Goal: Find specific page/section: Find specific page/section

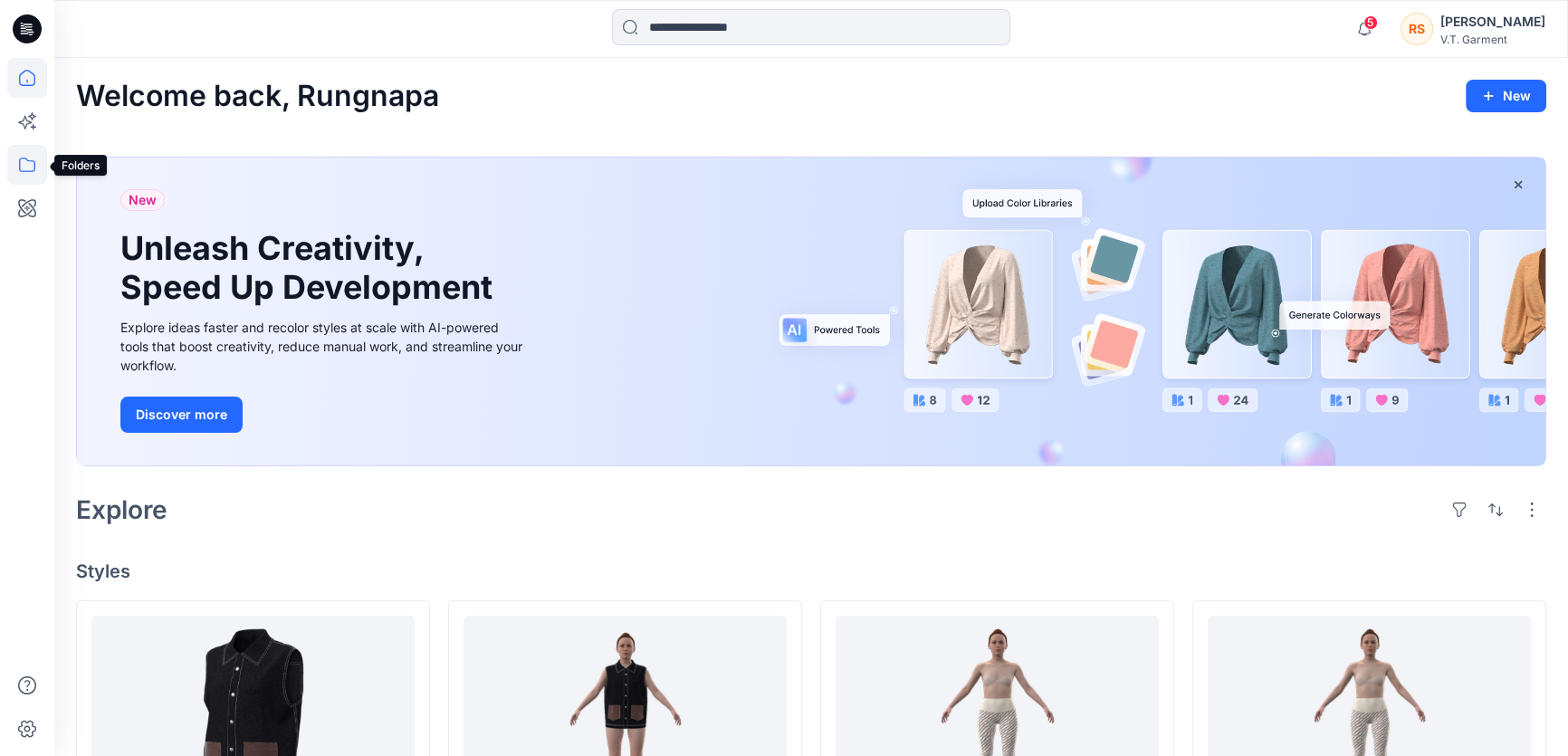
click at [26, 165] on icon at bounding box center [27, 165] width 40 height 40
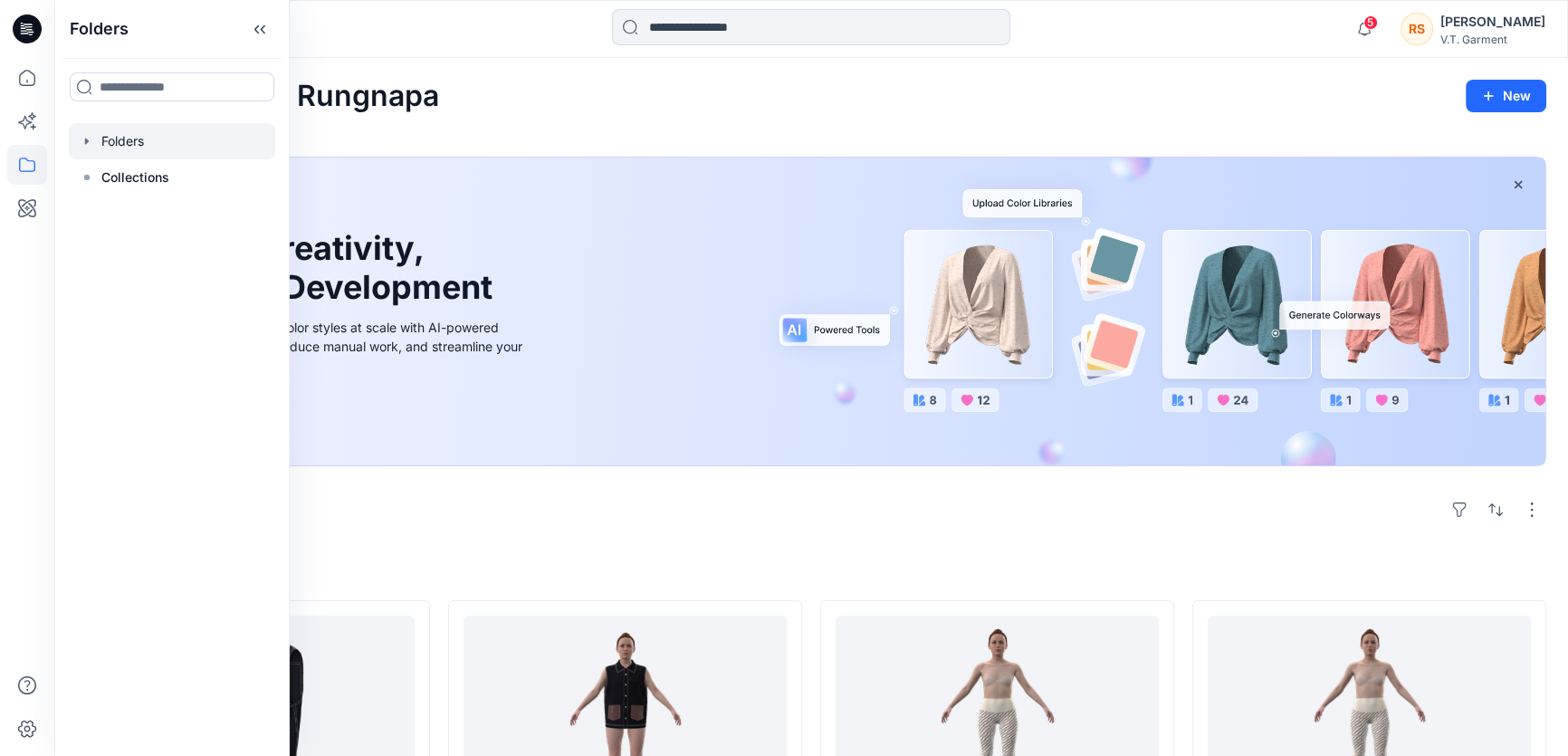
click at [117, 132] on div at bounding box center [172, 141] width 207 height 36
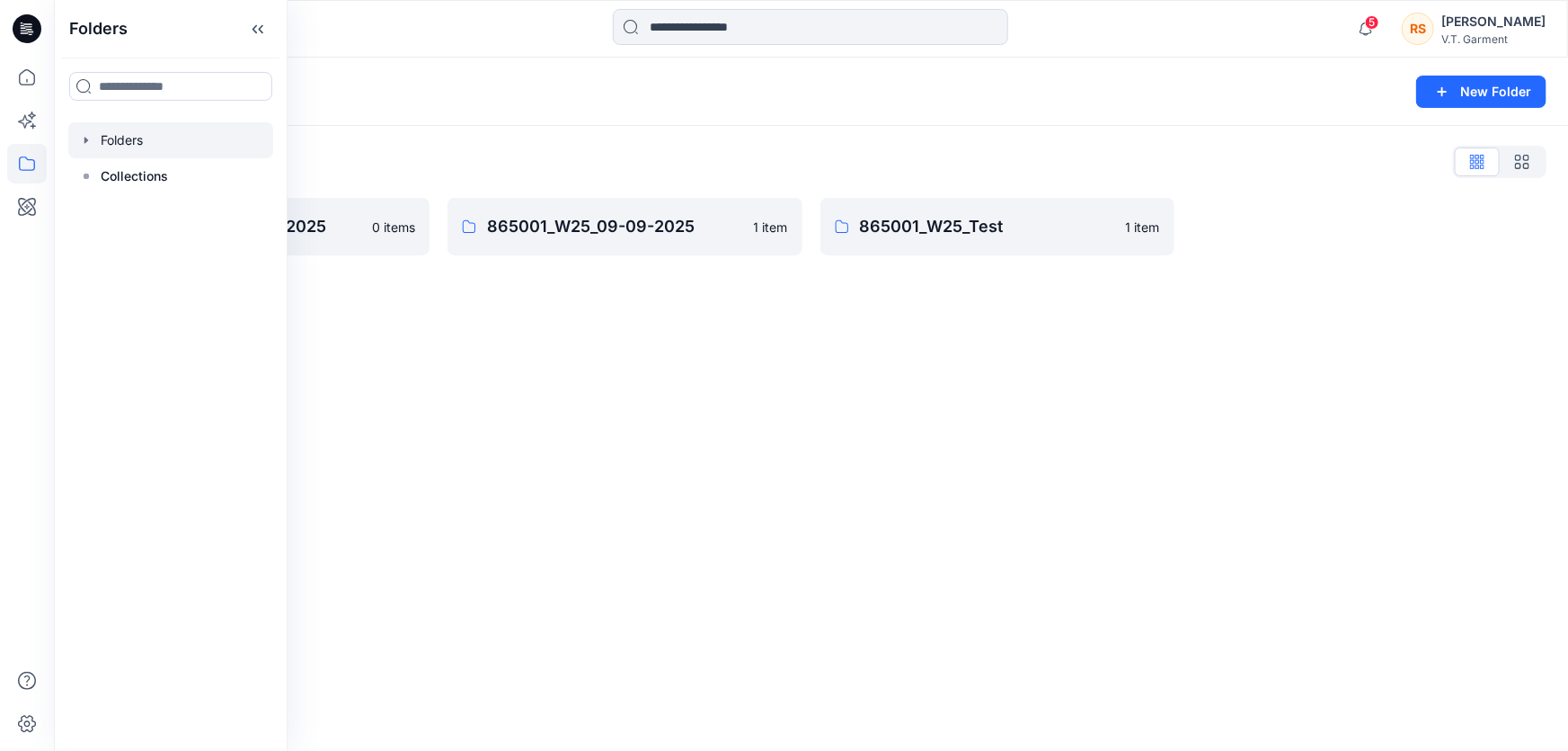
click at [990, 507] on div "Folders New Folder Folders List 831025P_W25_01/09/2025 0 items 865001_W25_09-09…" at bounding box center [811, 404] width 1514 height 693
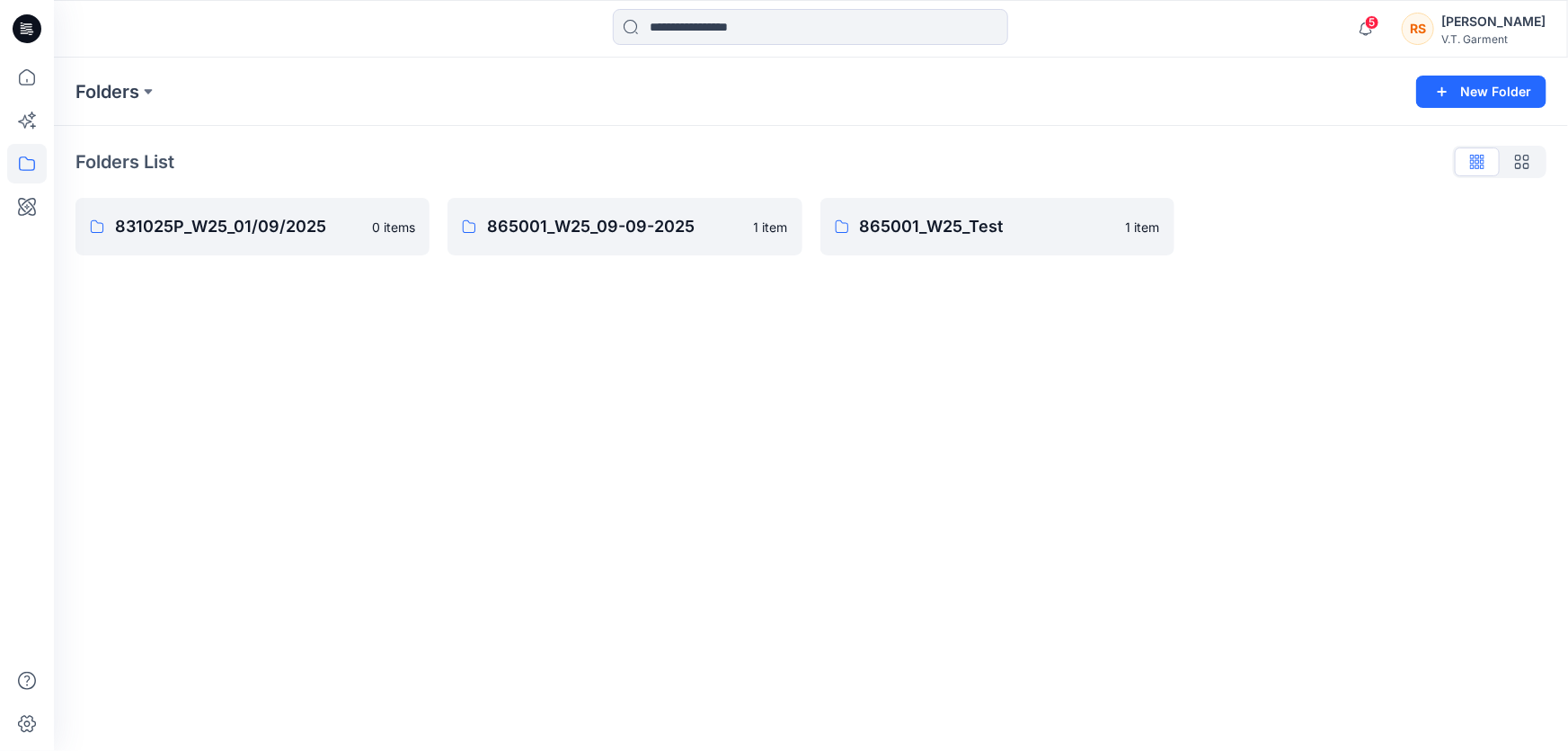
drag, startPoint x: 886, startPoint y: 431, endPoint x: 812, endPoint y: 458, distance: 78.8
click at [879, 431] on div "Folders New Folder Folders List 831025P_W25_01/09/2025 0 items 865001_W25_09-09…" at bounding box center [811, 404] width 1514 height 693
drag, startPoint x: 812, startPoint y: 458, endPoint x: 831, endPoint y: 451, distance: 20.2
click at [816, 458] on div "Folders New Folder Folders List 831025P_W25_01/09/2025 0 items 865001_W25_09-09…" at bounding box center [811, 404] width 1514 height 693
click at [1156, 447] on div "Folders New Folder Folders List 831025P_W25_01/09/2025 0 items 865001_W25_09-09…" at bounding box center [811, 404] width 1514 height 693
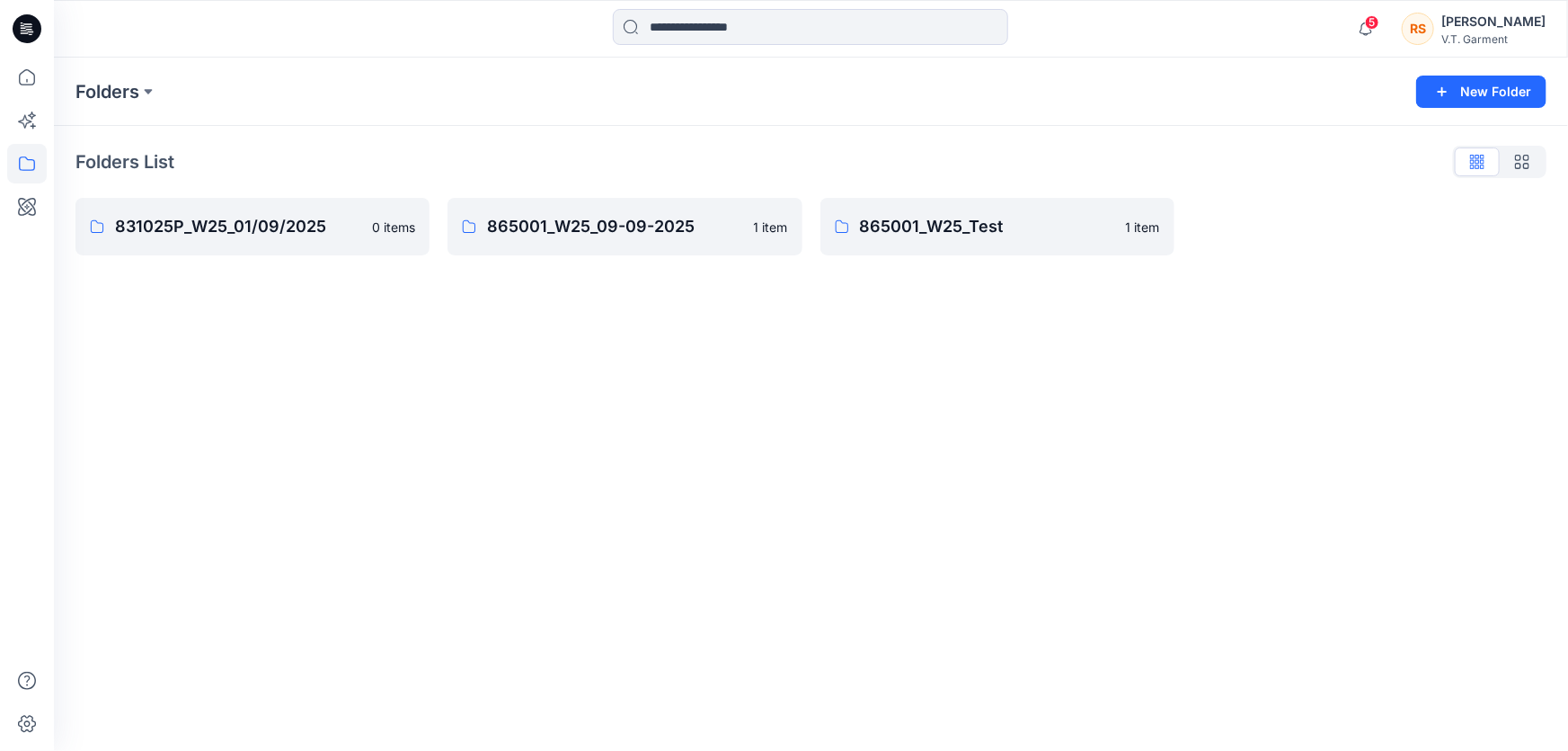
click at [1259, 487] on div "Folders New Folder Folders List 831025P_W25_01/09/2025 0 items 865001_W25_09-09…" at bounding box center [811, 404] width 1514 height 693
click at [910, 221] on p "865001_W25_Test" at bounding box center [988, 227] width 255 height 25
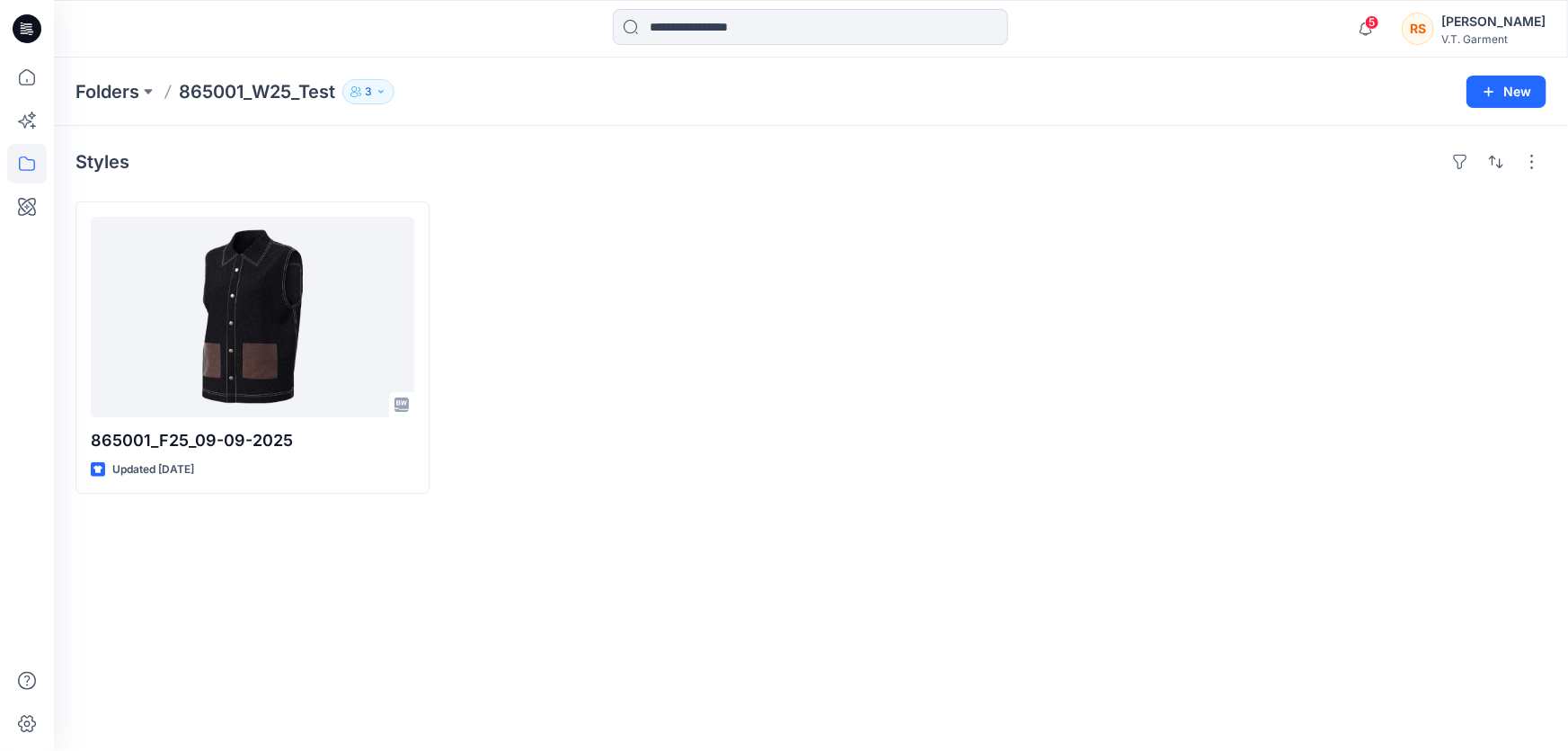
drag, startPoint x: 986, startPoint y: 457, endPoint x: 556, endPoint y: 404, distance: 433.3
click at [981, 457] on div at bounding box center [998, 347] width 354 height 292
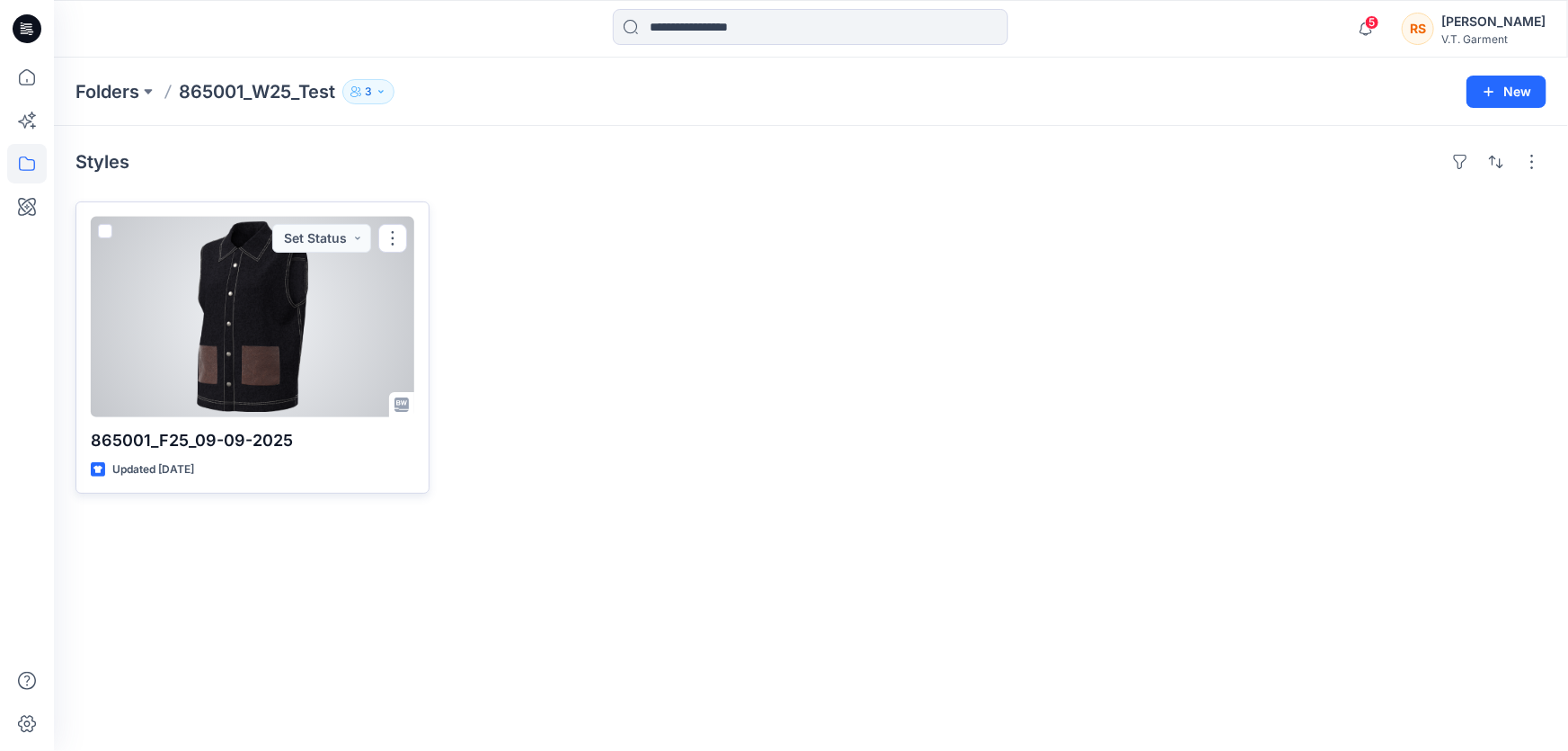
click at [303, 351] on div at bounding box center [253, 317] width 324 height 201
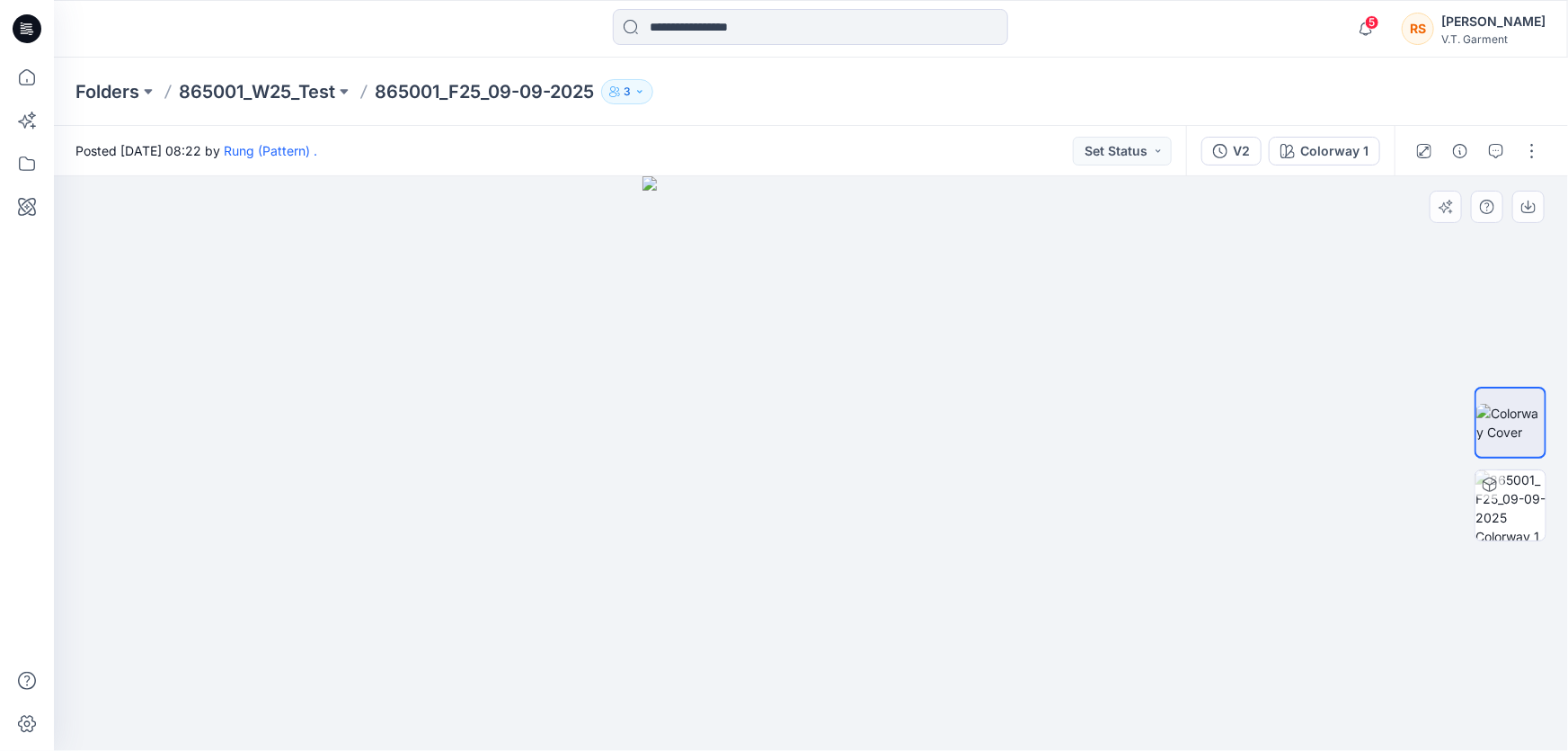
click at [1221, 494] on div at bounding box center [811, 463] width 1514 height 575
click at [1240, 561] on div at bounding box center [811, 463] width 1514 height 575
click at [1192, 532] on div at bounding box center [811, 463] width 1514 height 575
click at [1126, 536] on div at bounding box center [811, 463] width 1514 height 575
click at [1179, 424] on div at bounding box center [811, 463] width 1514 height 575
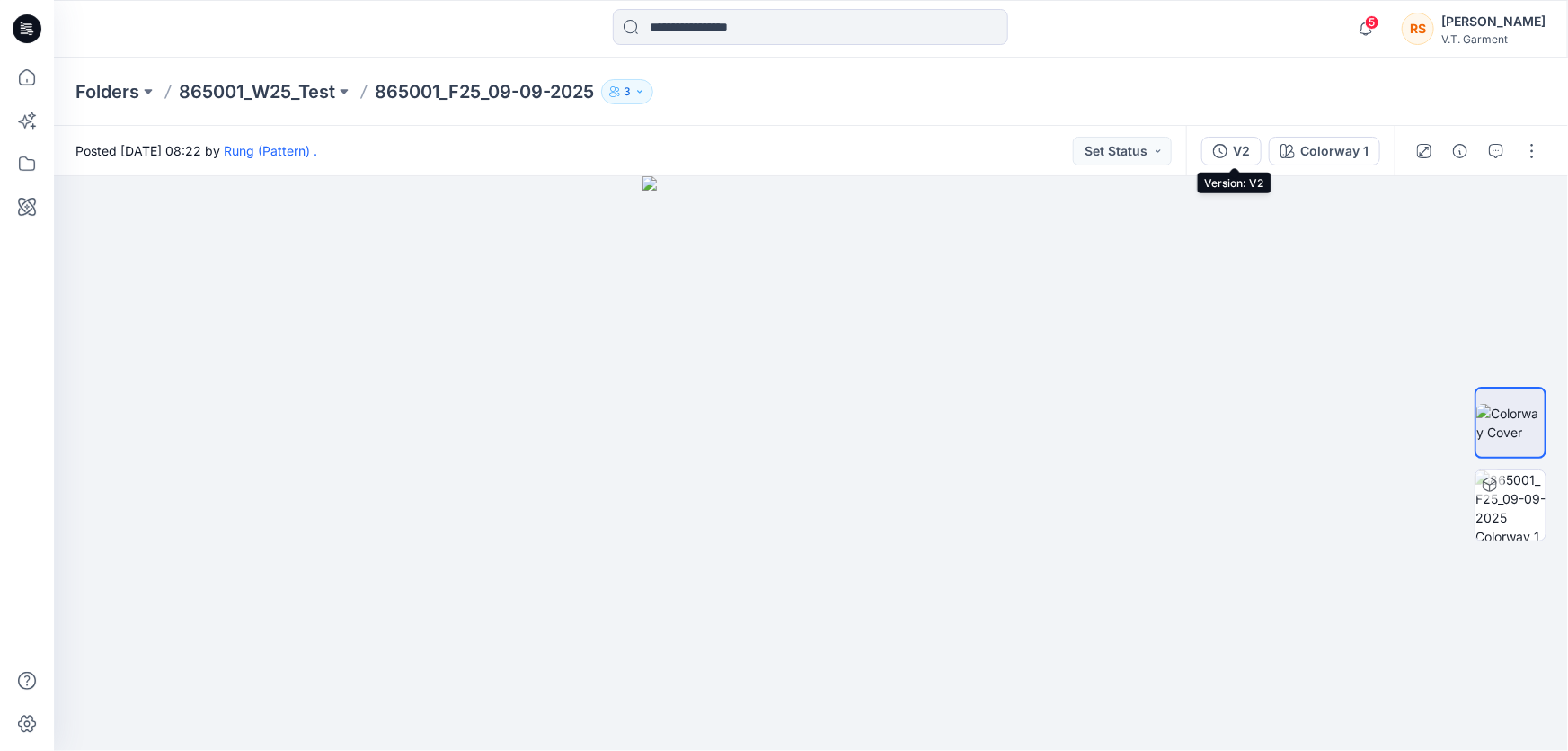
click at [1237, 148] on div "V2" at bounding box center [1241, 151] width 17 height 20
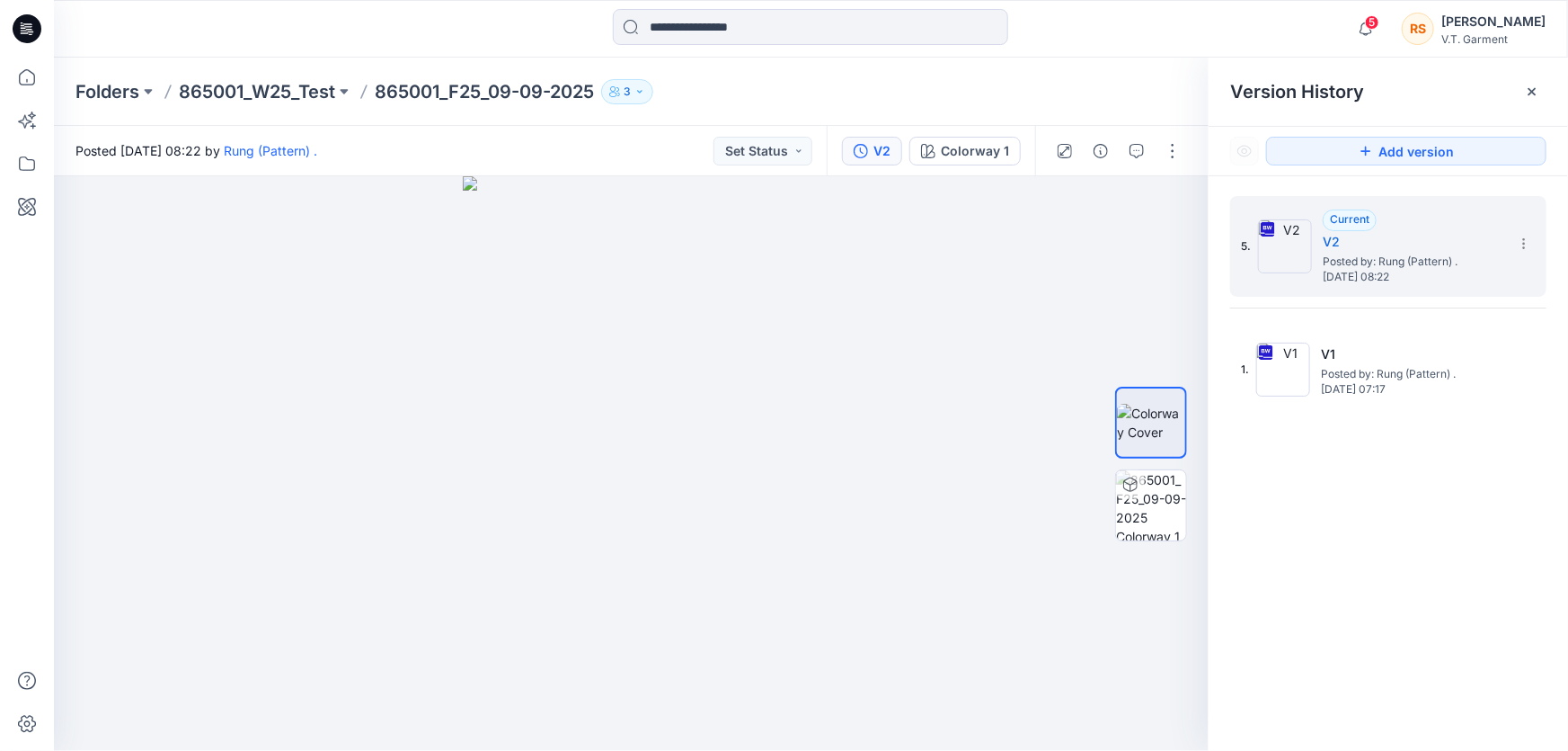
click at [1393, 576] on div "5. Current V2 Posted by: Rung (Pattern) . [DATE] 08:22 1. V1 Posted by: Rung (P…" at bounding box center [1389, 477] width 360 height 601
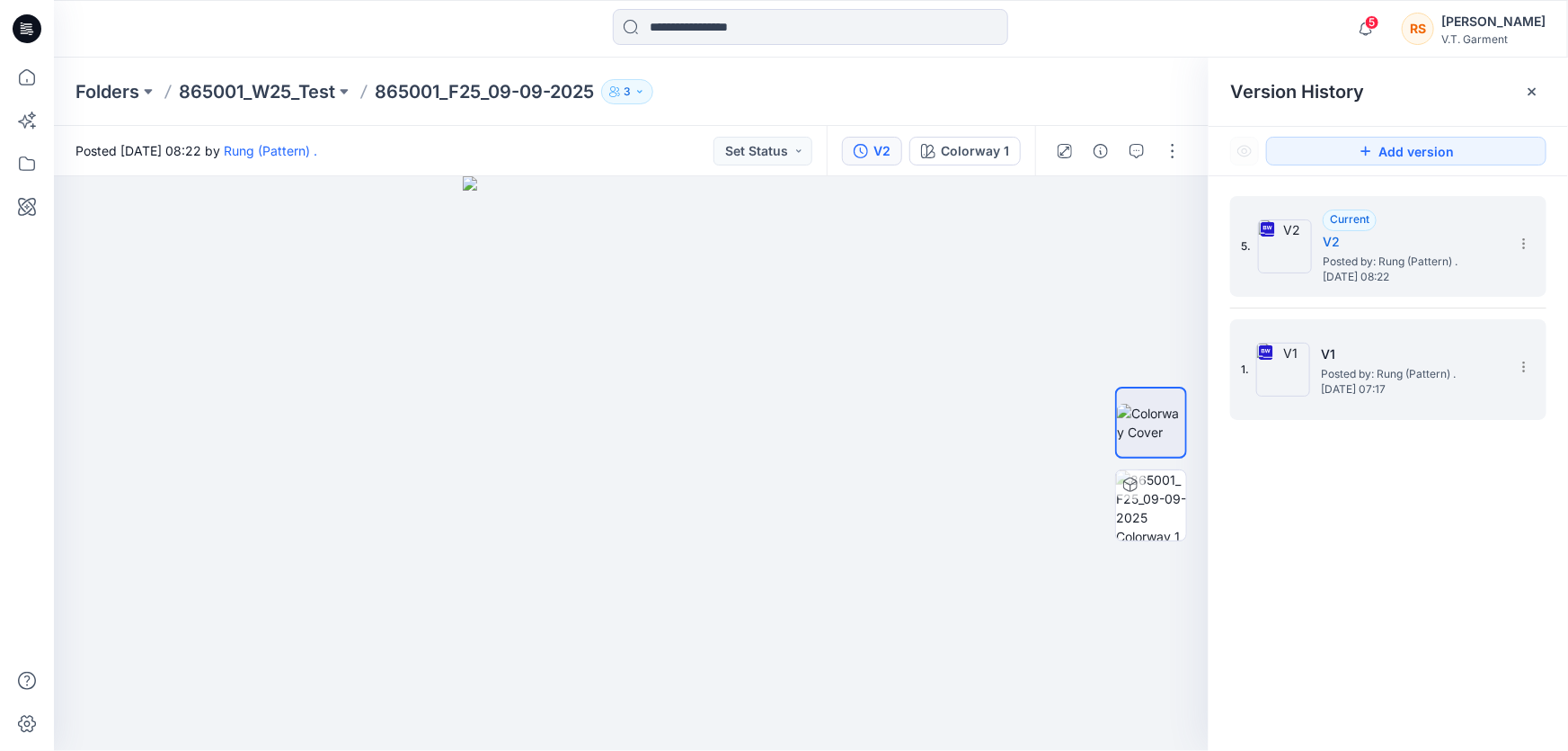
click at [1368, 371] on span "Posted by: Rung (Pattern) ." at bounding box center [1411, 374] width 180 height 18
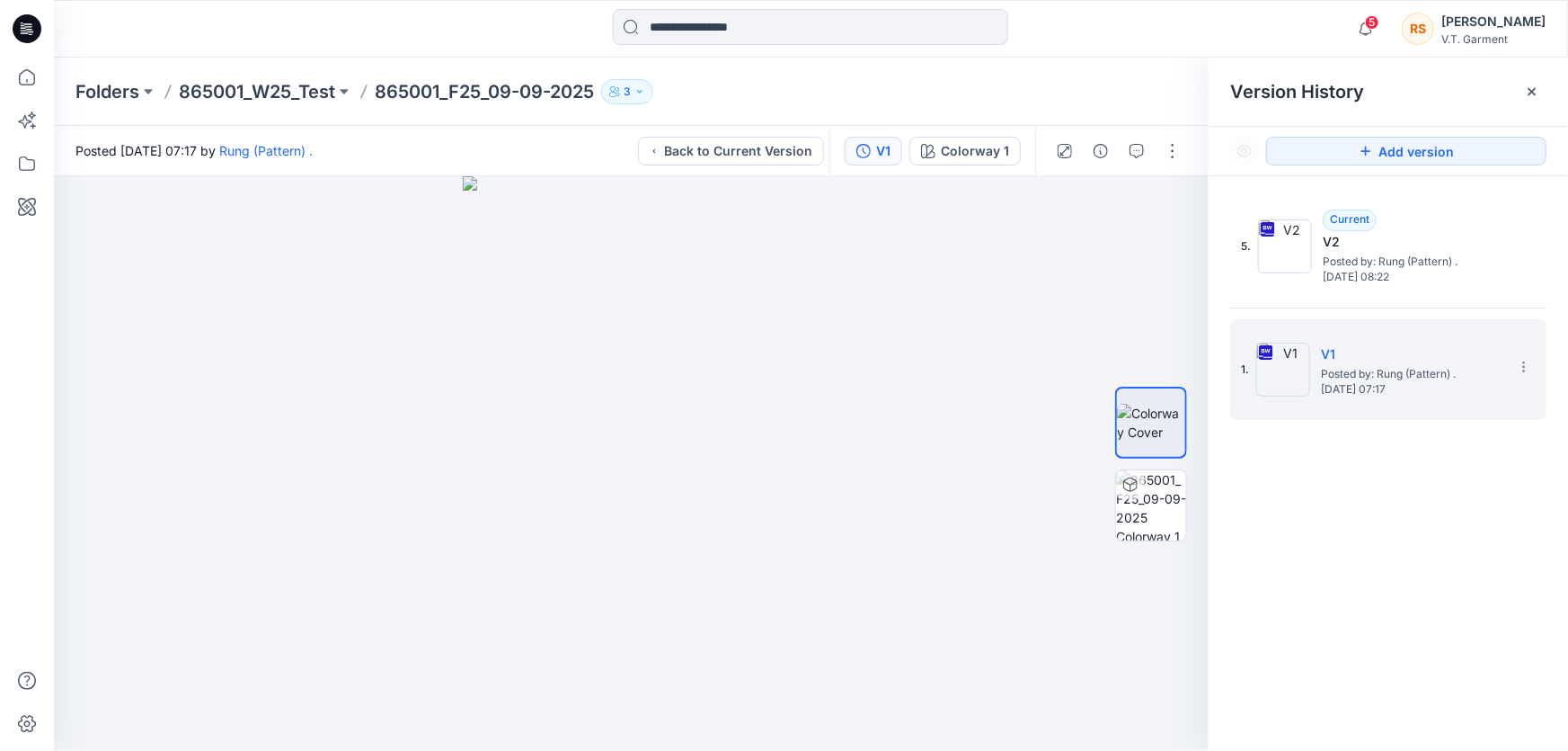
click at [1358, 606] on div "5. Current V2 Posted by: Rung (Pattern) . [DATE] 08:22 1. V1 Posted by: Rung (P…" at bounding box center [1389, 477] width 360 height 601
drag, startPoint x: 1341, startPoint y: 573, endPoint x: 1330, endPoint y: 480, distance: 93.6
click at [1341, 568] on div "5. Current V2 Posted by: Rung (Pattern) . [DATE] 08:22 1. V1 Posted by: Rung (P…" at bounding box center [1389, 477] width 360 height 601
click at [1372, 603] on div "5. Current V2 Posted by: Rung (Pattern) . [DATE] 08:22 1. V1 Posted by: Rung (P…" at bounding box center [1389, 477] width 360 height 601
drag, startPoint x: 1397, startPoint y: 551, endPoint x: 1414, endPoint y: 576, distance: 30.2
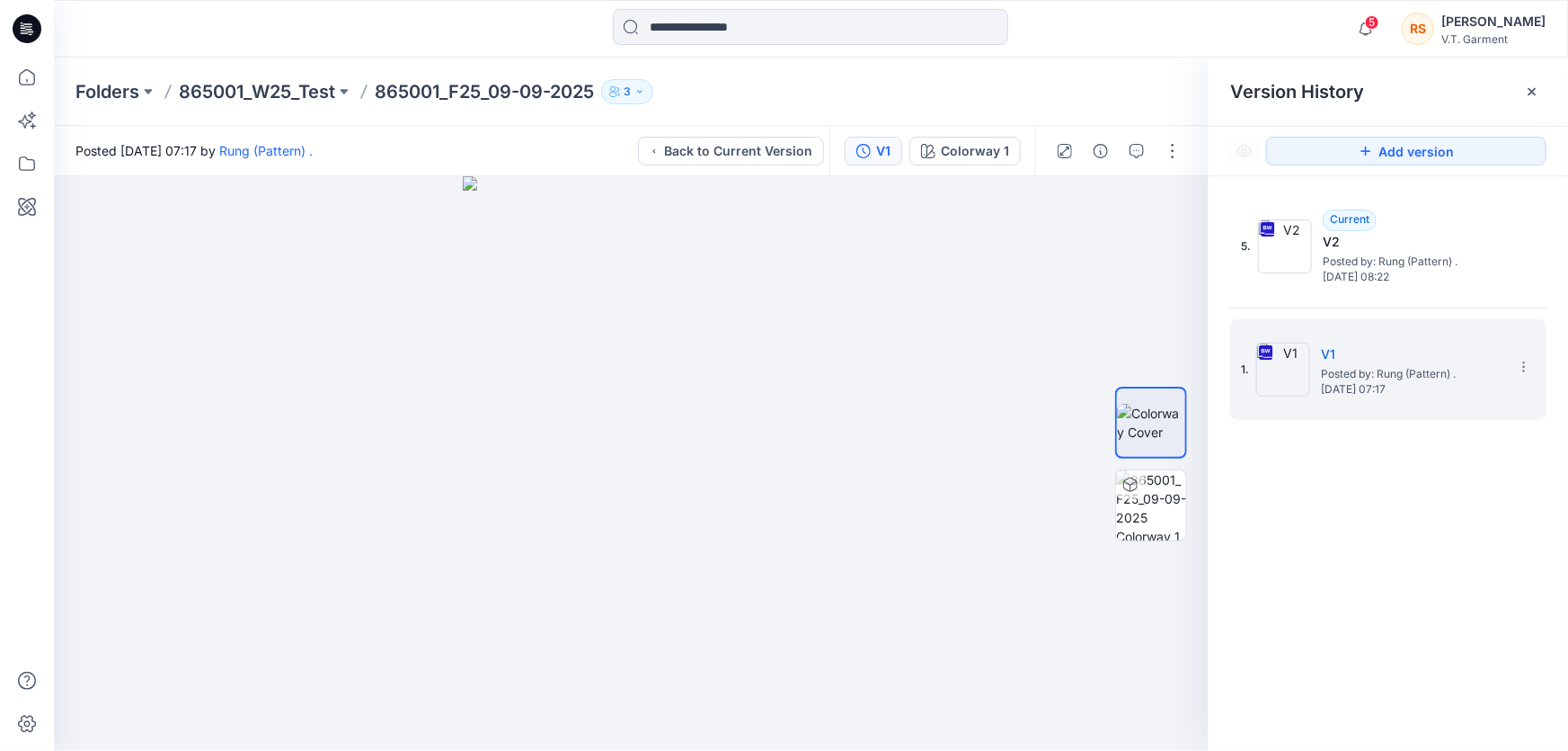
click at [1397, 553] on div "5. Current V2 Posted by: Rung (Pattern) . [DATE] 08:22 1. V1 Posted by: Rung (P…" at bounding box center [1389, 477] width 360 height 601
drag, startPoint x: 1445, startPoint y: 603, endPoint x: 1427, endPoint y: 603, distance: 18.0
click at [1445, 603] on div "5. Current V2 Posted by: Rung (Pattern) . [DATE] 08:22 1. V1 Posted by: Rung (P…" at bounding box center [1389, 477] width 360 height 601
click at [1420, 602] on div "5. Current V2 Posted by: Rung (Pattern) . [DATE] 08:22 1. V1 Posted by: Rung (P…" at bounding box center [1389, 477] width 360 height 601
click at [1412, 600] on div "5. Current V2 Posted by: Rung (Pattern) . [DATE] 08:22 1. V1 Posted by: Rung (P…" at bounding box center [1389, 477] width 360 height 601
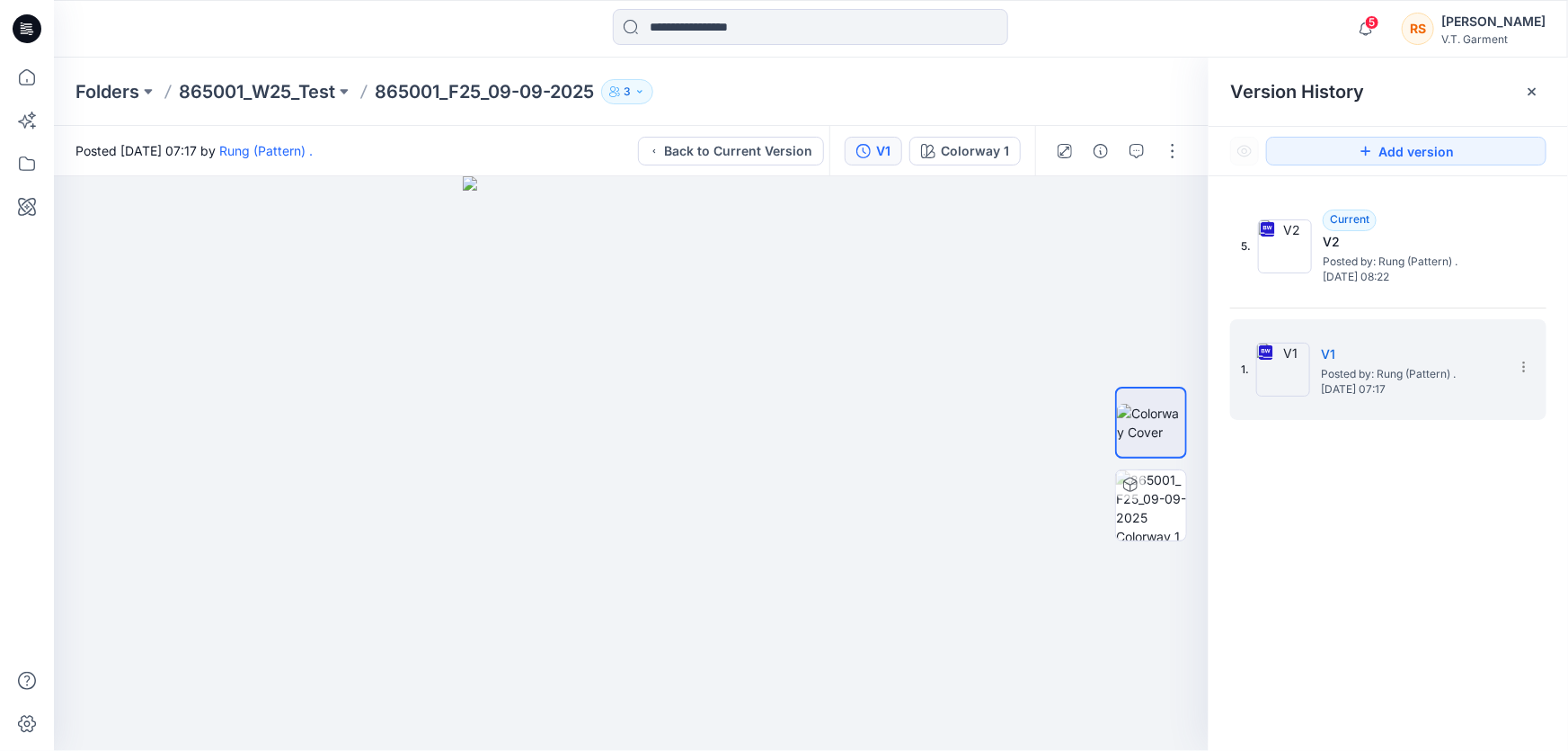
click at [1402, 612] on div "5. Current V2 Posted by: Rung (Pattern) . [DATE] 08:22 1. V1 Posted by: Rung (P…" at bounding box center [1389, 477] width 360 height 601
click at [1415, 575] on div "5. Current V2 Posted by: Rung (Pattern) . [DATE] 08:22 1. V1 Posted by: Rung (P…" at bounding box center [1389, 477] width 360 height 601
click at [1412, 597] on div "5. Current V2 Posted by: Rung (Pattern) . [DATE] 08:22 1. V1 Posted by: Rung (P…" at bounding box center [1389, 477] width 360 height 601
click at [1406, 585] on div "5. Current V2 Posted by: Rung (Pattern) . [DATE] 08:22 1. V1 Posted by: Rung (P…" at bounding box center [1389, 477] width 360 height 601
click at [1385, 595] on div "5. Current V2 Posted by: Rung (Pattern) . [DATE] 08:22 1. V1 Posted by: Rung (P…" at bounding box center [1389, 477] width 360 height 601
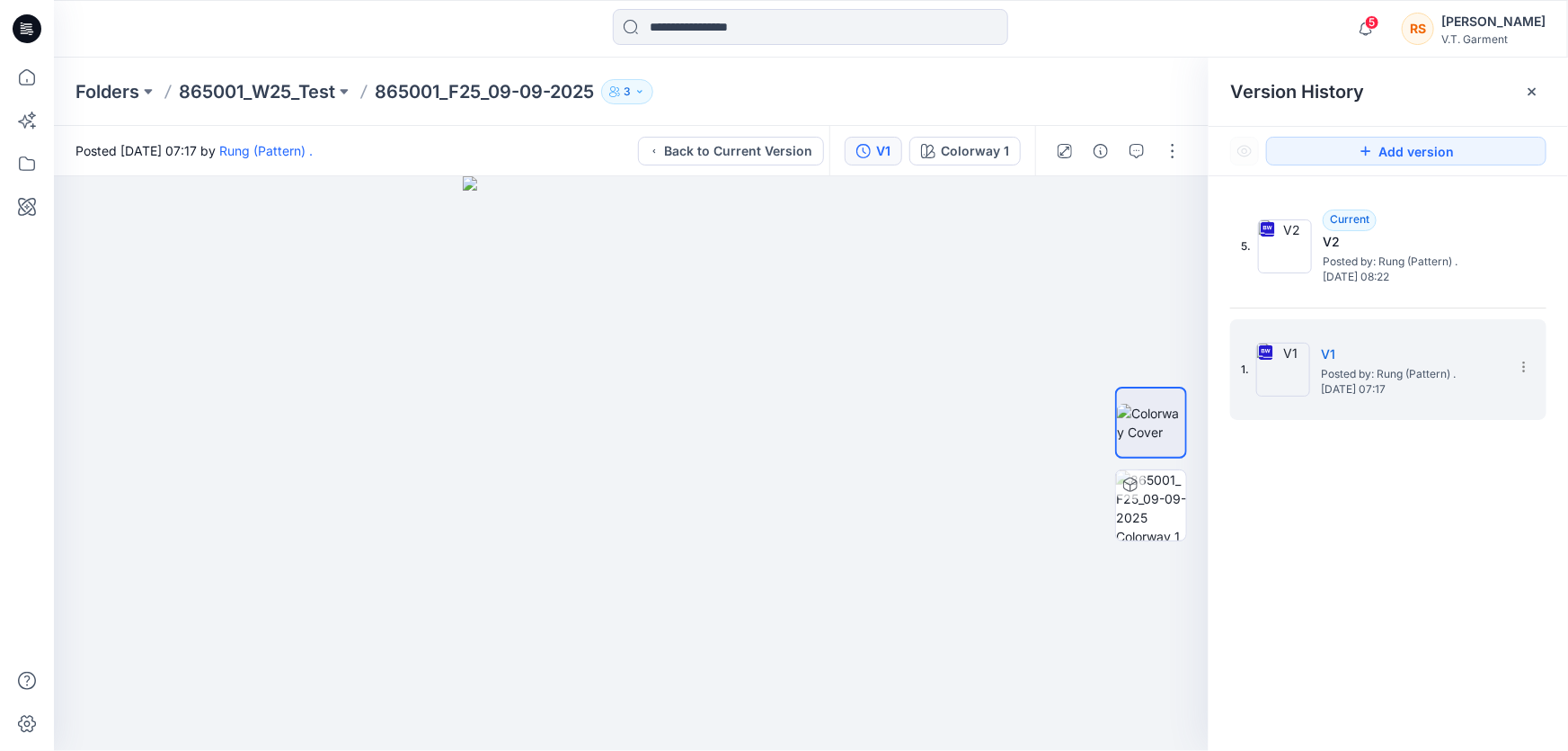
click at [1384, 591] on div "5. Current V2 Posted by: Rung (Pattern) . [DATE] 08:22 1. V1 Posted by: Rung (P…" at bounding box center [1389, 477] width 360 height 601
drag, startPoint x: 1375, startPoint y: 587, endPoint x: 1296, endPoint y: 578, distance: 79.5
click at [1374, 587] on div "5. Current V2 Posted by: Rung (Pattern) . [DATE] 08:22 1. V1 Posted by: Rung (P…" at bounding box center [1389, 477] width 360 height 601
click at [1410, 525] on div "5. Current V2 Posted by: Rung (Pattern) . [DATE] 08:22 1. V1 Posted by: Rung (P…" at bounding box center [1389, 477] width 360 height 601
click at [1366, 629] on div "5. Current V2 Posted by: Rung (Pattern) . [DATE] 08:22 1. V1 Posted by: Rung (P…" at bounding box center [1389, 477] width 360 height 601
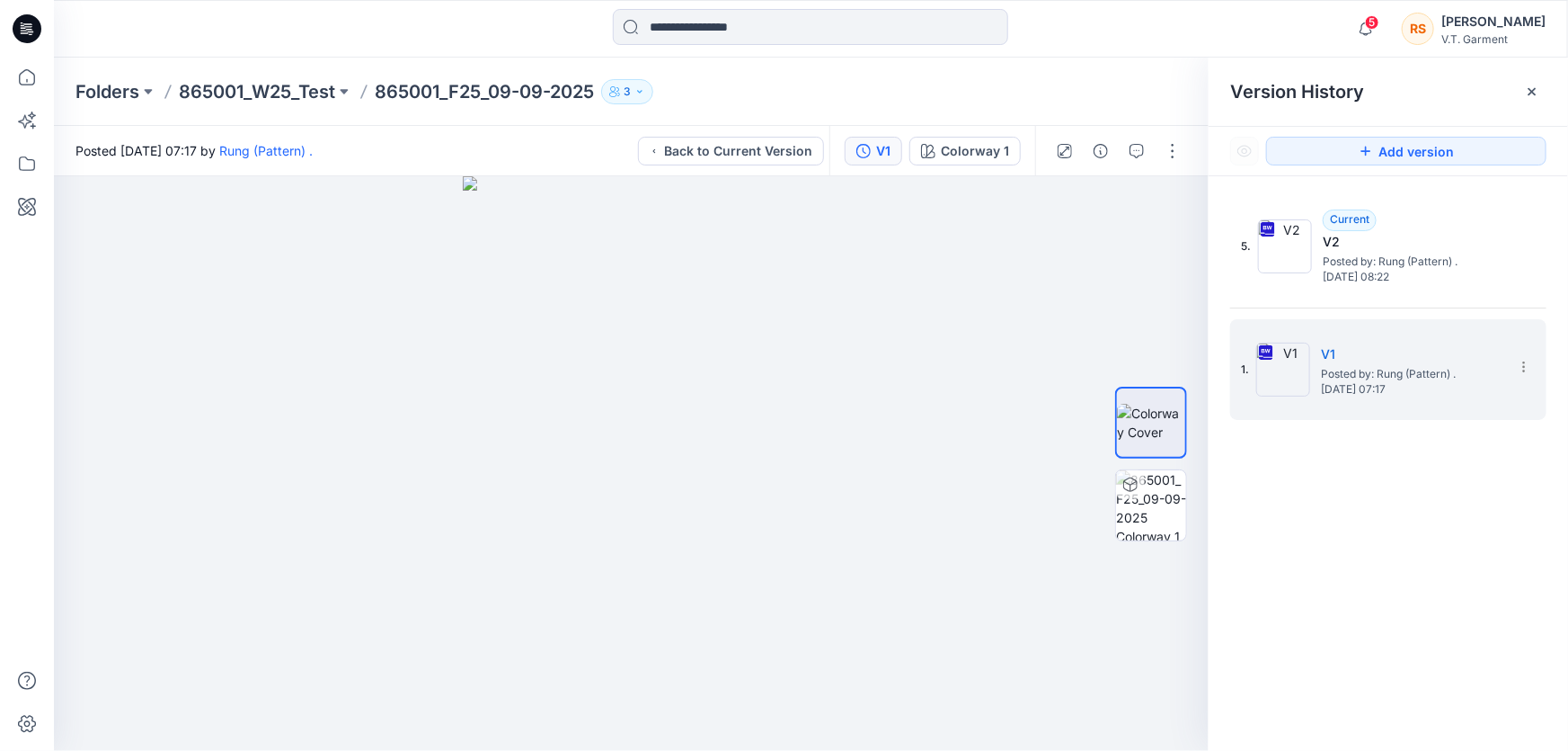
click at [1429, 570] on div "5. Current V2 Posted by: Rung (Pattern) . [DATE] 08:22 1. V1 Posted by: Rung (P…" at bounding box center [1389, 477] width 360 height 601
click at [1428, 583] on div "5. Current V2 Posted by: Rung (Pattern) . [DATE] 08:22 1. V1 Posted by: Rung (P…" at bounding box center [1389, 477] width 360 height 601
click at [1387, 559] on div "5. Current V2 Posted by: Rung (Pattern) . [DATE] 08:22 1. V1 Posted by: Rung (P…" at bounding box center [1389, 477] width 360 height 601
drag, startPoint x: 1412, startPoint y: 467, endPoint x: 1421, endPoint y: 548, distance: 81.5
click at [1412, 468] on div "5. Current V2 Posted by: Rung (Pattern) . [DATE] 08:22 1. V1 Posted by: Rung (P…" at bounding box center [1389, 477] width 360 height 601
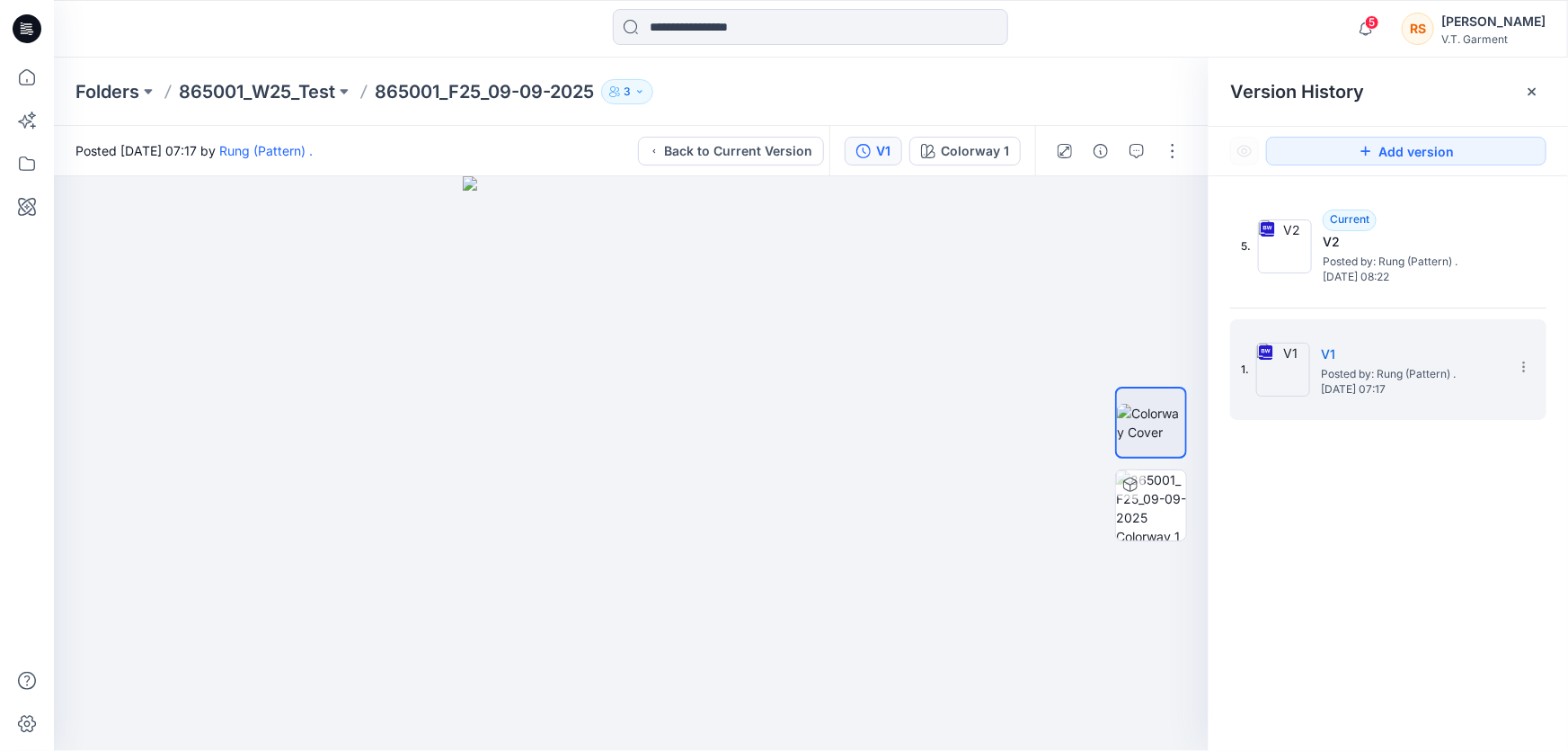
click at [1422, 549] on div "5. Current V2 Posted by: Rung (Pattern) . [DATE] 08:22 1. V1 Posted by: Rung (P…" at bounding box center [1389, 477] width 360 height 601
click at [1454, 541] on div "5. Current V2 Posted by: Rung (Pattern) . [DATE] 08:22 1. V1 Posted by: Rung (P…" at bounding box center [1389, 477] width 360 height 601
click at [1411, 573] on div "5. Current V2 Posted by: Rung (Pattern) . [DATE] 08:22 1. V1 Posted by: Rung (P…" at bounding box center [1389, 477] width 360 height 601
click at [1403, 614] on div "5. Current V2 Posted by: Rung (Pattern) . [DATE] 08:22 1. V1 Posted by: Rung (P…" at bounding box center [1389, 477] width 360 height 601
click at [1404, 628] on div "5. Current V2 Posted by: Rung (Pattern) . [DATE] 08:22 1. V1 Posted by: Rung (P…" at bounding box center [1389, 477] width 360 height 601
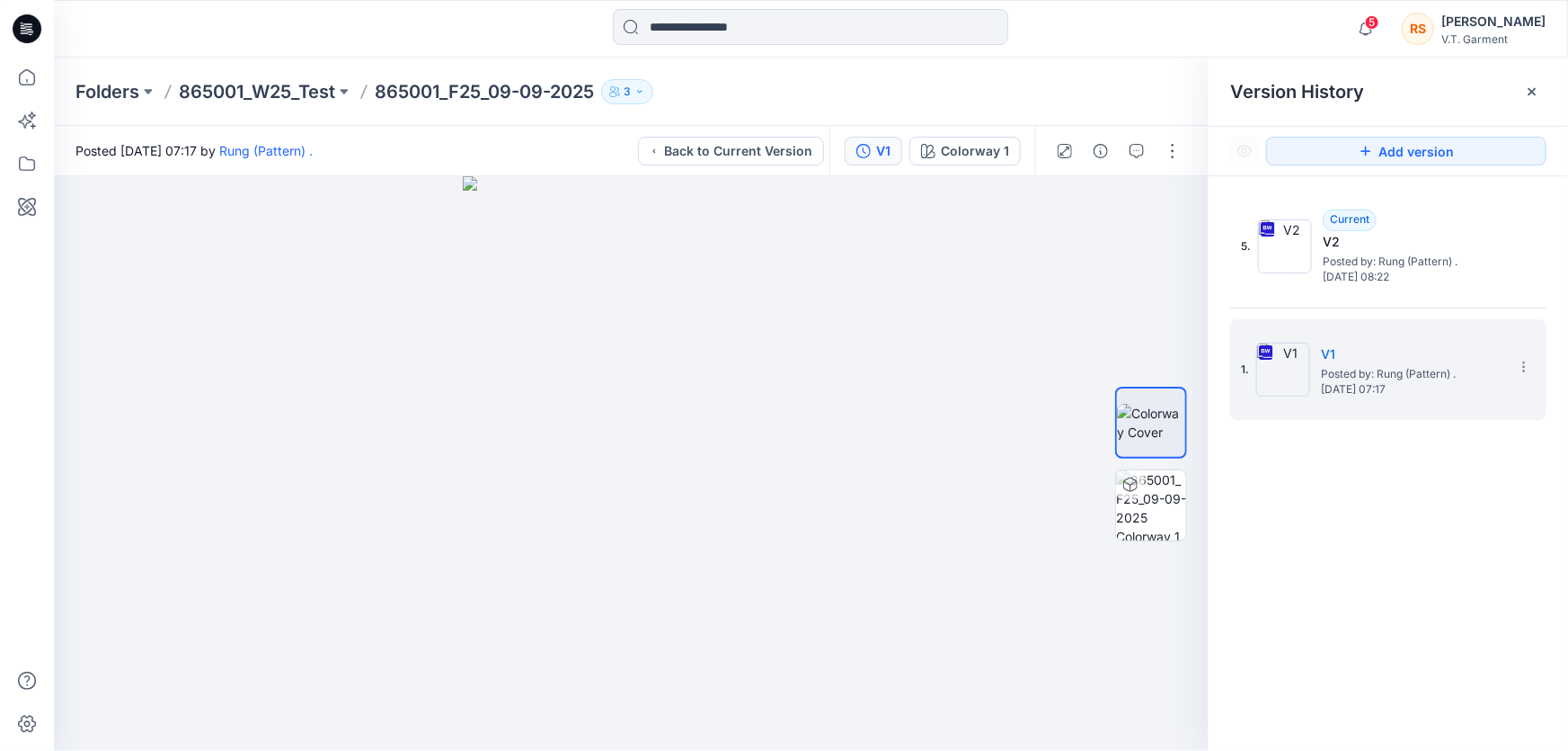
click at [1427, 636] on div "5. Current V2 Posted by: Rung (Pattern) . [DATE] 08:22 1. V1 Posted by: Rung (P…" at bounding box center [1389, 477] width 360 height 601
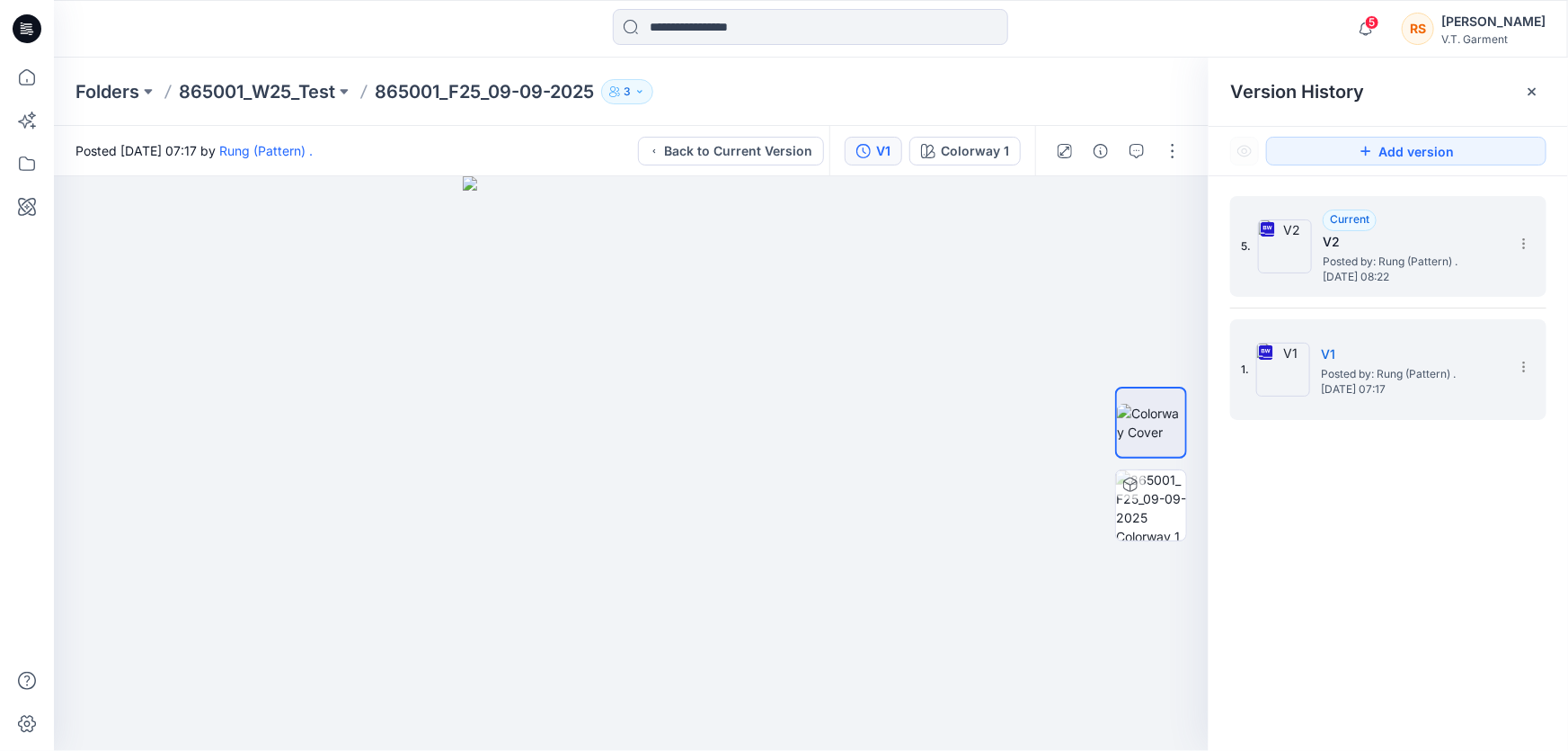
click at [1364, 255] on span "Posted by: Rung (Pattern) ." at bounding box center [1412, 262] width 180 height 18
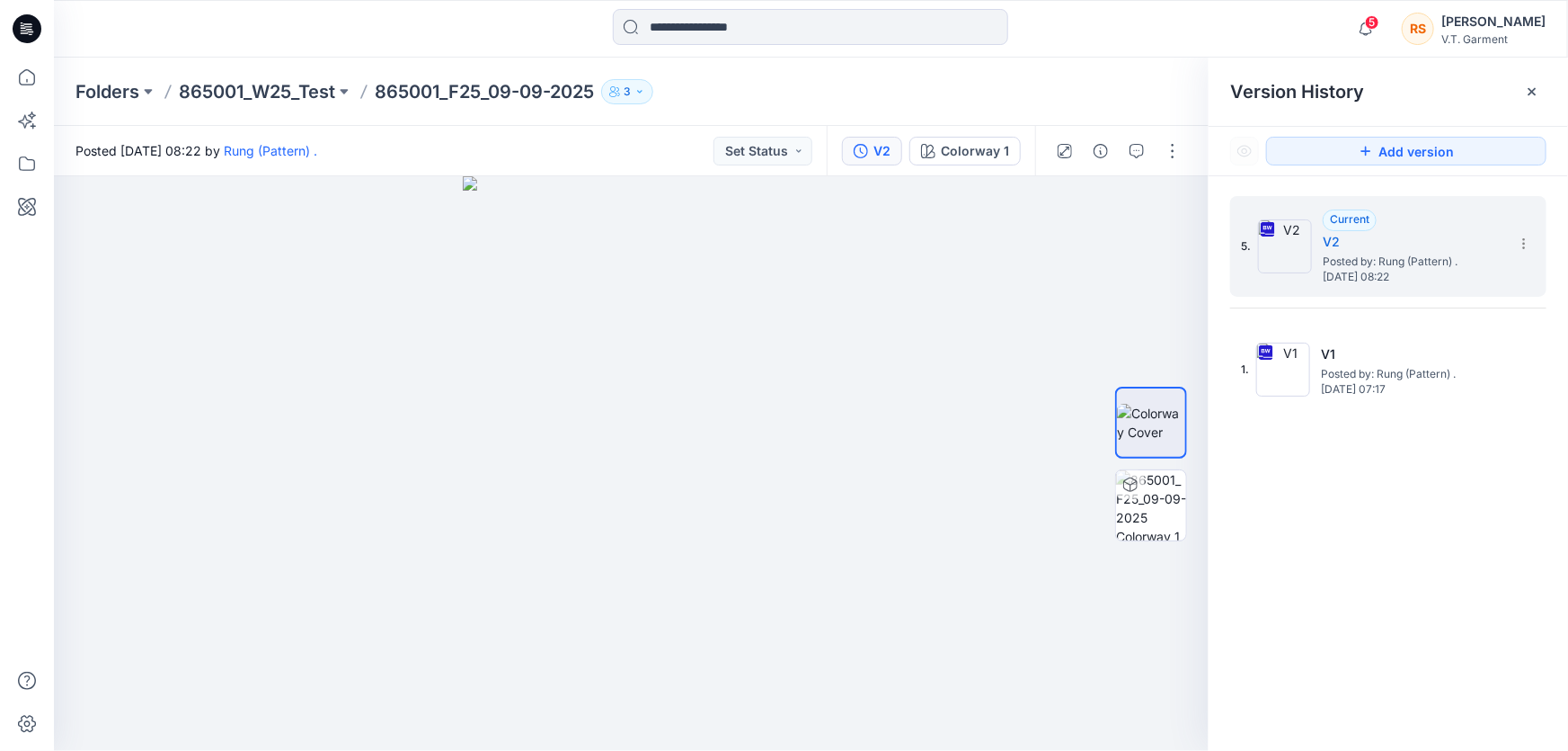
click at [1383, 529] on div "5. Current V2 Posted by: Rung (Pattern) . [DATE] 08:22 1. V1 Posted by: Rung (P…" at bounding box center [1389, 477] width 360 height 601
click at [1373, 589] on div "5. Current V2 Posted by: Rung (Pattern) . [DATE] 08:22 1. V1 Posted by: Rung (P…" at bounding box center [1389, 477] width 360 height 601
click at [1369, 601] on div "5. Current V2 Posted by: Rung (Pattern) . [DATE] 08:22 1. V1 Posted by: Rung (P…" at bounding box center [1389, 477] width 360 height 601
click at [1405, 568] on div "5. Current V2 Posted by: Rung (Pattern) . [DATE] 08:22 1. V1 Posted by: Rung (P…" at bounding box center [1389, 477] width 360 height 601
click at [1401, 631] on div "5. Current V2 Posted by: Rung (Pattern) . [DATE] 08:22 1. V1 Posted by: Rung (P…" at bounding box center [1389, 477] width 360 height 601
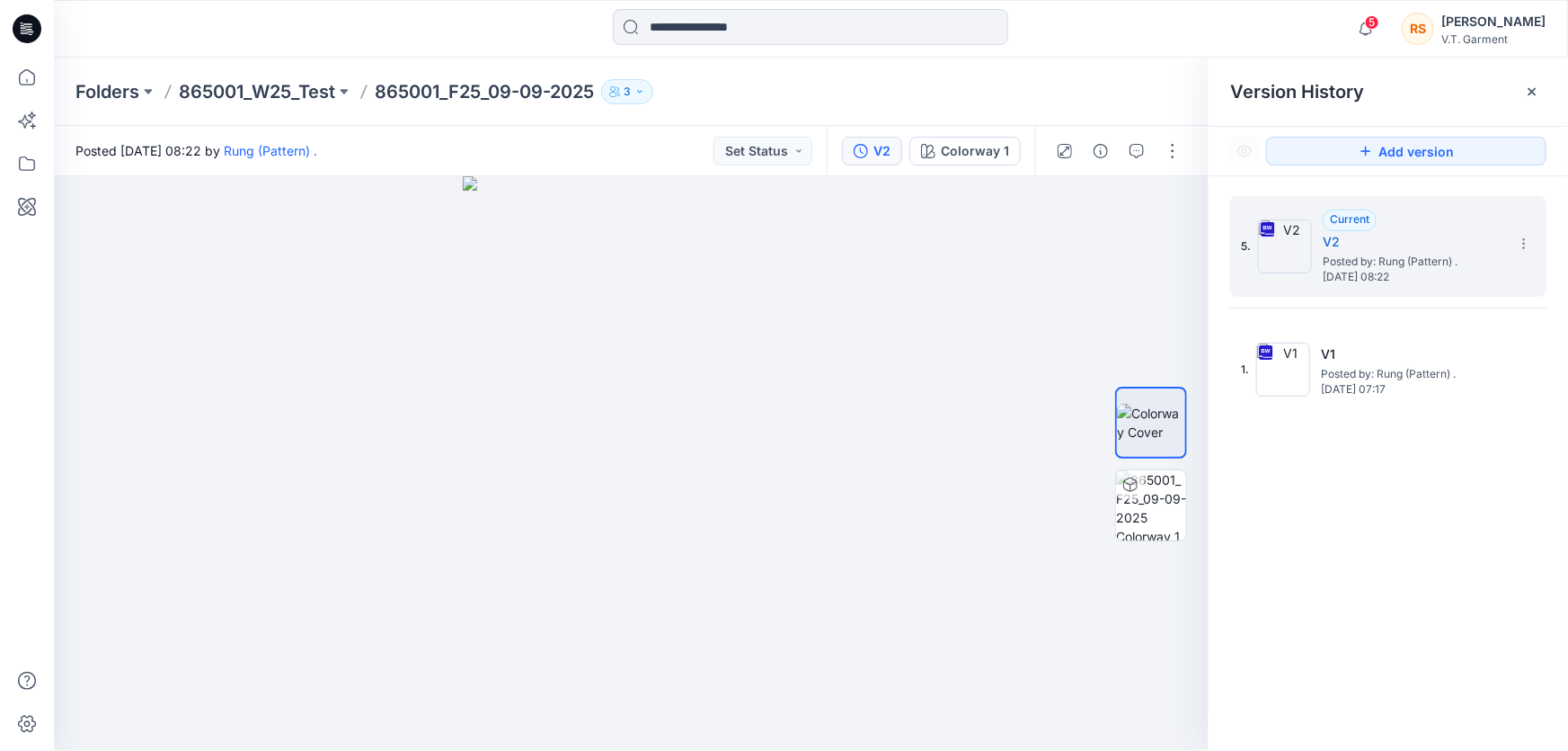
click at [1418, 564] on div "5. Current V2 Posted by: Rung (Pattern) . [DATE] 08:22 1. V1 Posted by: Rung (P…" at bounding box center [1389, 477] width 360 height 601
click at [1406, 585] on div "5. Current V2 Posted by: Rung (Pattern) . [DATE] 08:22 1. V1 Posted by: Rung (P…" at bounding box center [1389, 477] width 360 height 601
click at [1420, 570] on div "5. Current V2 Posted by: Rung (Pattern) . [DATE] 08:22 1. V1 Posted by: Rung (P…" at bounding box center [1389, 477] width 360 height 601
click at [1375, 579] on div "5. Current V2 Posted by: Rung (Pattern) . [DATE] 08:22 1. V1 Posted by: Rung (P…" at bounding box center [1389, 477] width 360 height 601
click at [1366, 598] on div "5. Current V2 Posted by: Rung (Pattern) . [DATE] 08:22 1. V1 Posted by: Rung (P…" at bounding box center [1389, 477] width 360 height 601
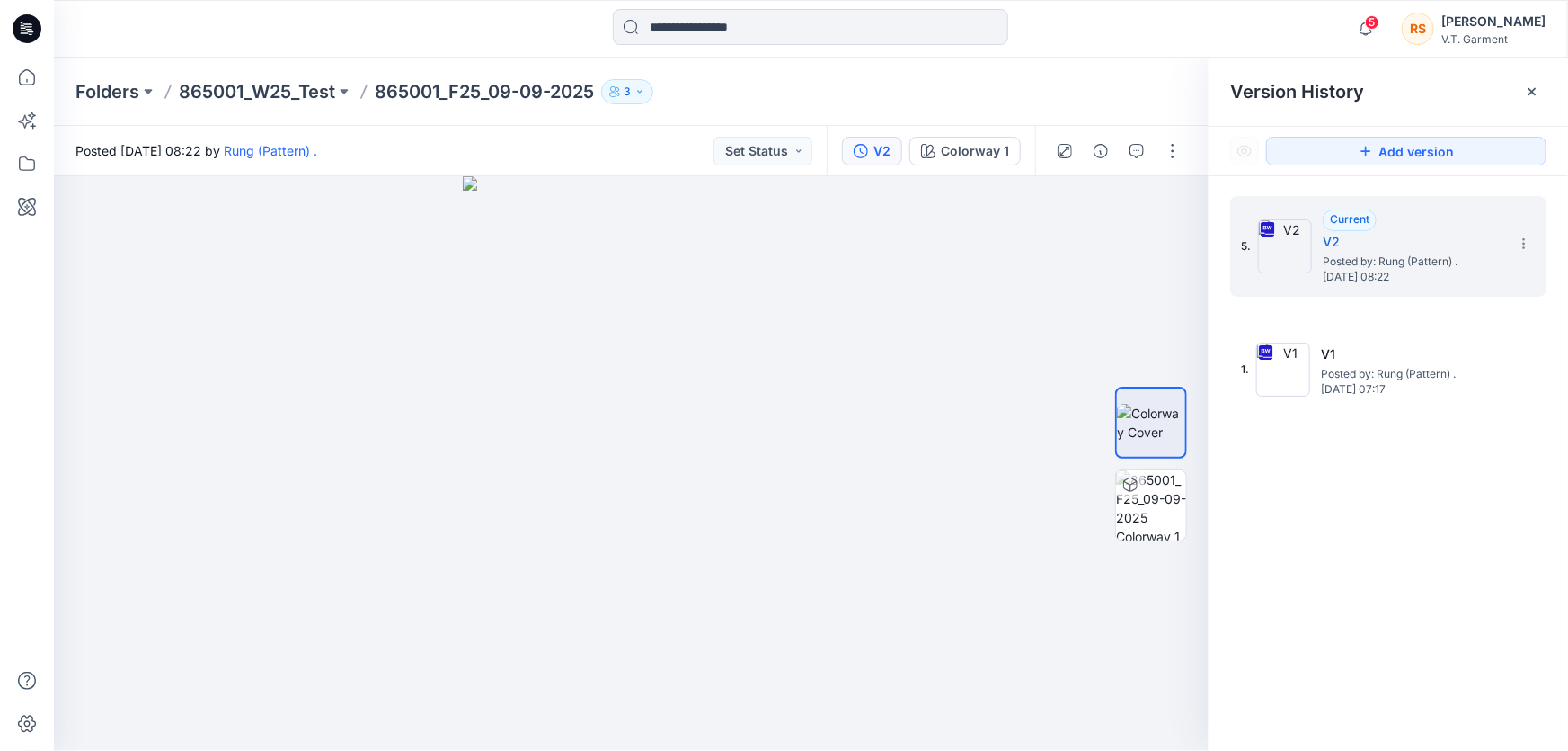
click at [1359, 533] on div "5. Current V2 Posted by: Rung (Pattern) . [DATE] 08:22 1. V1 Posted by: Rung (P…" at bounding box center [1389, 477] width 360 height 601
click at [1359, 584] on div "5. Current V2 Posted by: Rung (Pattern) . [DATE] 08:22 1. V1 Posted by: Rung (P…" at bounding box center [1389, 477] width 360 height 601
click at [1386, 551] on div "5. Current V2 Posted by: Rung (Pattern) . [DATE] 08:22 1. V1 Posted by: Rung (P…" at bounding box center [1389, 477] width 360 height 601
click at [1357, 603] on div "5. Current V2 Posted by: Rung (Pattern) . [DATE] 08:22 1. V1 Posted by: Rung (P…" at bounding box center [1389, 477] width 360 height 601
drag, startPoint x: 1394, startPoint y: 556, endPoint x: 1385, endPoint y: 594, distance: 39.1
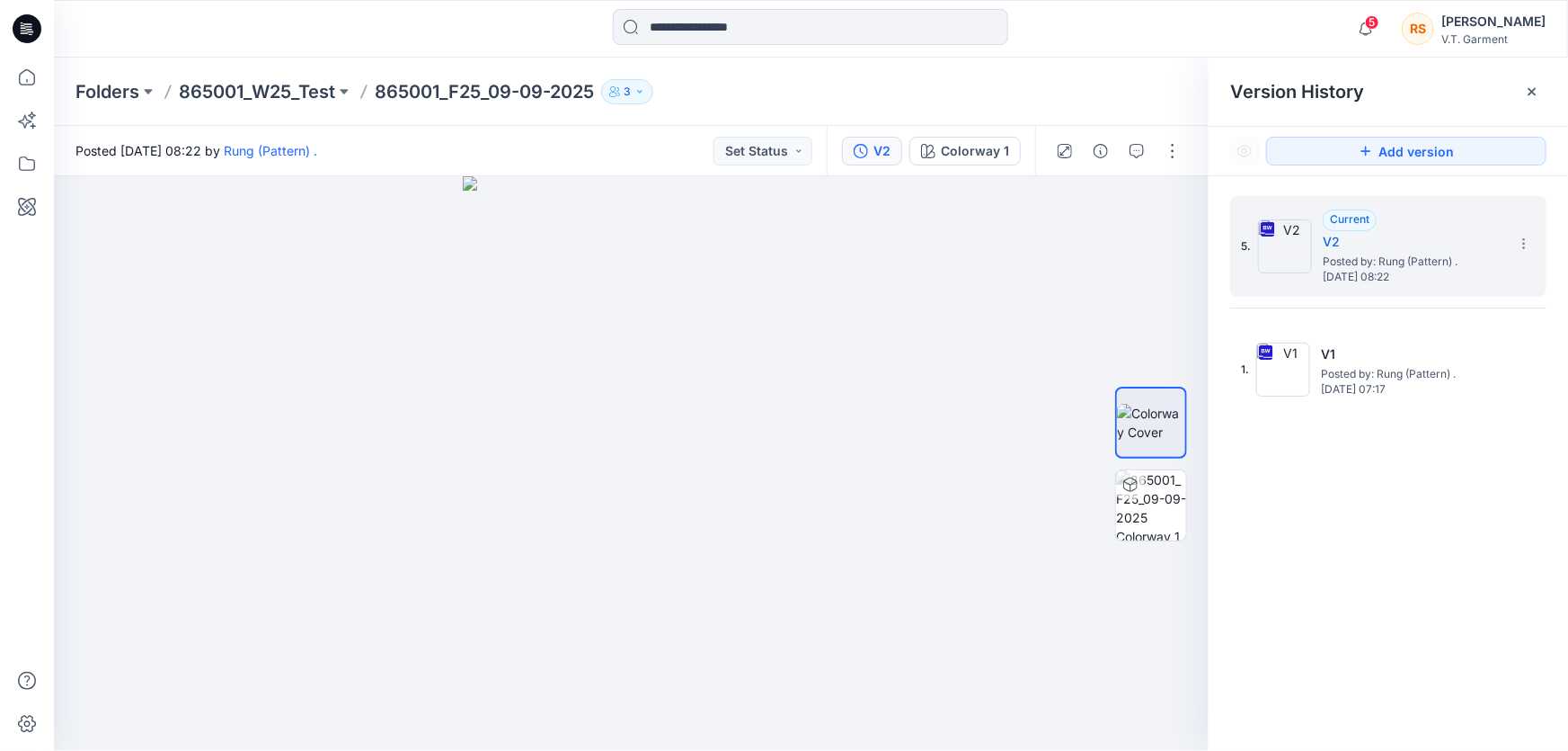
click at [1393, 561] on div "5. Current V2 Posted by: Rung (Pattern) . [DATE] 08:22 1. V1 Posted by: Rung (P…" at bounding box center [1389, 477] width 360 height 601
click at [1383, 639] on div "5. Current V2 Posted by: Rung (Pattern) . [DATE] 08:22 1. V1 Posted by: Rung (P…" at bounding box center [1389, 477] width 360 height 601
click at [1390, 568] on div "5. Current V2 Posted by: Rung (Pattern) . [DATE] 08:22 1. V1 Posted by: Rung (P…" at bounding box center [1389, 477] width 360 height 601
click at [1339, 570] on div "5. Current V2 Posted by: Rung (Pattern) . [DATE] 08:22 1. V1 Posted by: Rung (P…" at bounding box center [1389, 477] width 360 height 601
click at [1351, 628] on div "5. Current V2 Posted by: Rung (Pattern) . [DATE] 08:22 1. V1 Posted by: Rung (P…" at bounding box center [1389, 477] width 360 height 601
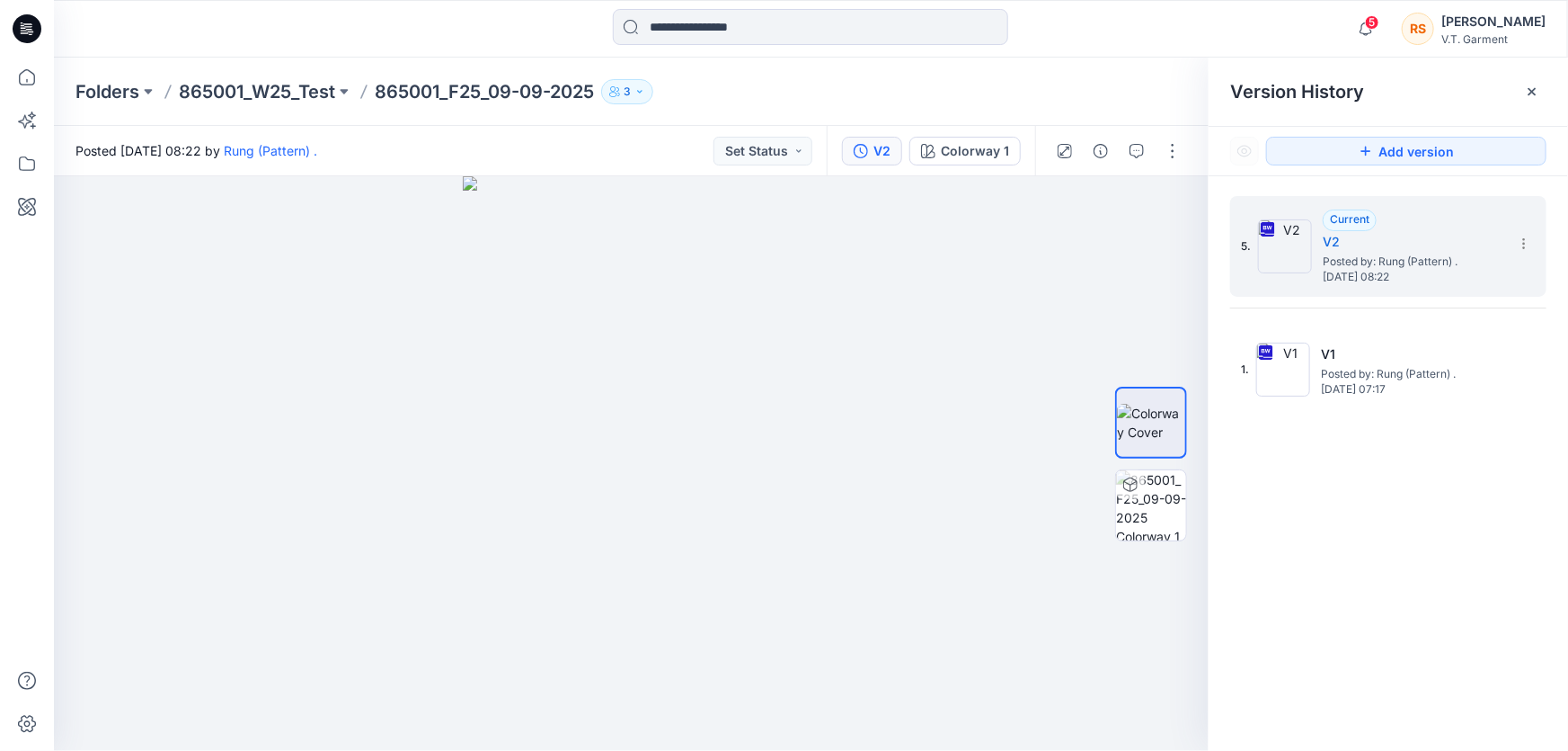
click at [1370, 584] on div "5. Current V2 Posted by: Rung (Pattern) . [DATE] 08:22 1. V1 Posted by: Rung (P…" at bounding box center [1389, 477] width 360 height 601
click at [1370, 639] on div "5. Current V2 Posted by: Rung (Pattern) . [DATE] 08:22 1. V1 Posted by: Rung (P…" at bounding box center [1389, 477] width 360 height 601
click at [1436, 524] on div "5. Current V2 Posted by: Rung (Pattern) . [DATE] 08:22 1. V1 Posted by: Rung (P…" at bounding box center [1389, 477] width 360 height 601
click at [1393, 585] on div "5. Current V2 Posted by: Rung (Pattern) . [DATE] 08:22 1. V1 Posted by: Rung (P…" at bounding box center [1389, 477] width 360 height 601
click at [1428, 648] on div "5. Current V2 Posted by: Rung (Pattern) . [DATE] 08:22 1. V1 Posted by: Rung (P…" at bounding box center [1389, 477] width 360 height 601
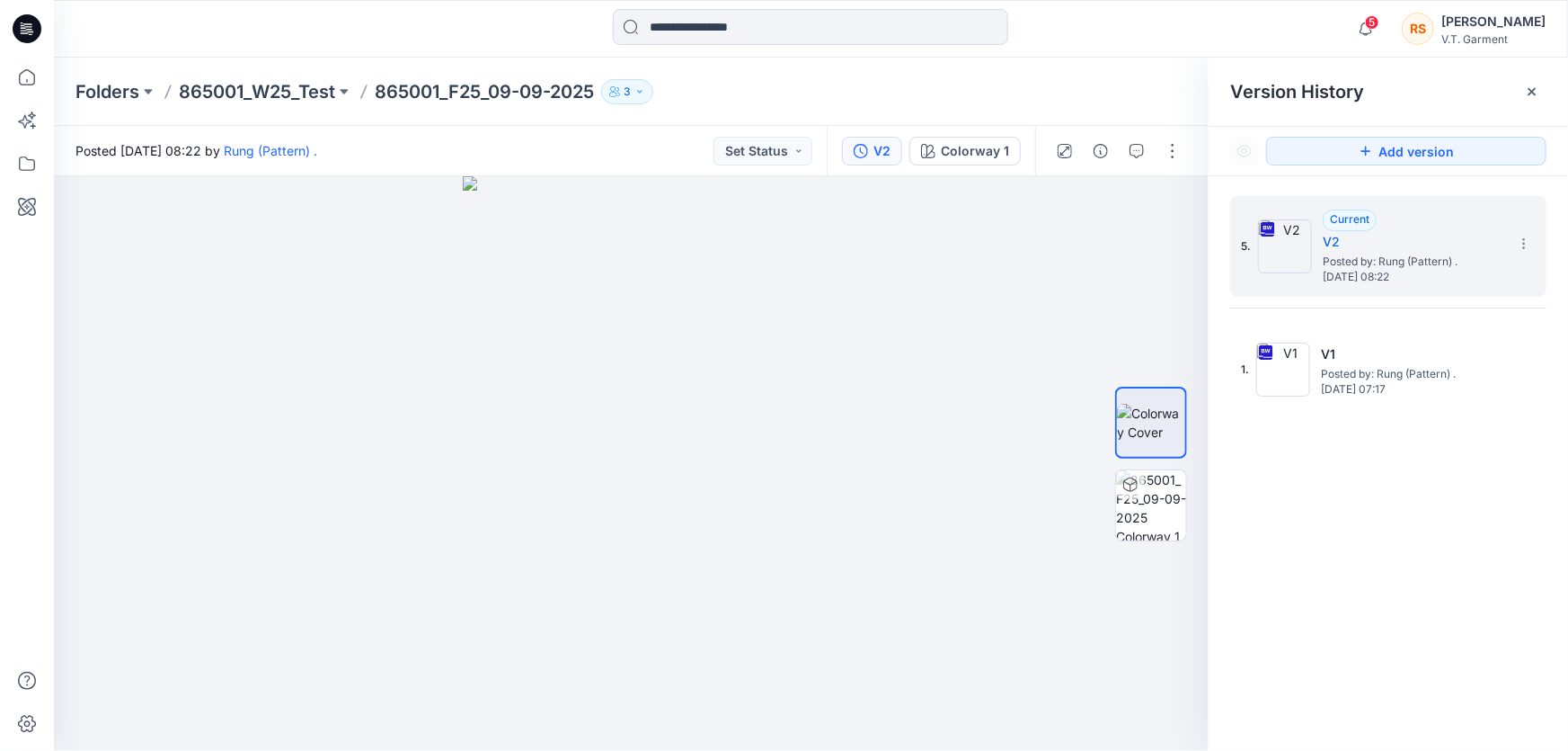
click at [1411, 653] on div "5. Current V2 Posted by: Rung (Pattern) . [DATE] 08:22 1. V1 Posted by: Rung (P…" at bounding box center [1389, 477] width 360 height 601
